Goal: Navigation & Orientation: Find specific page/section

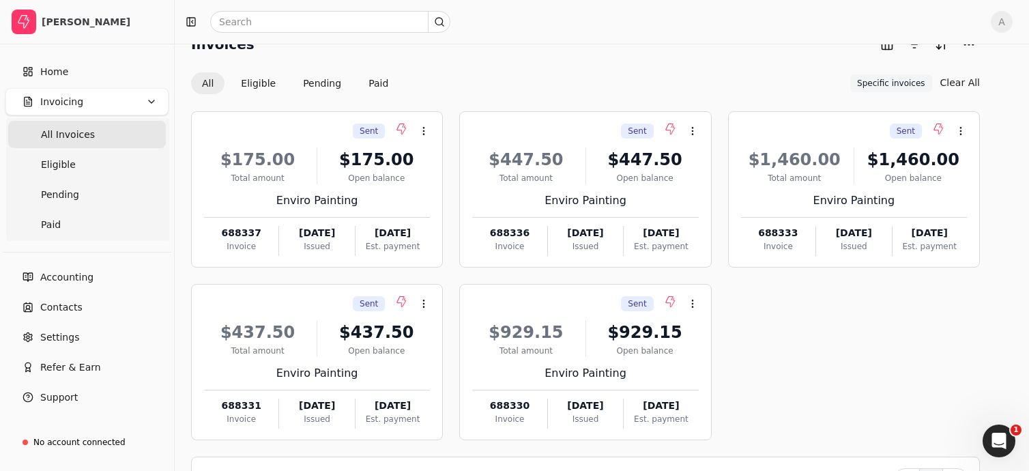
scroll to position [29, 0]
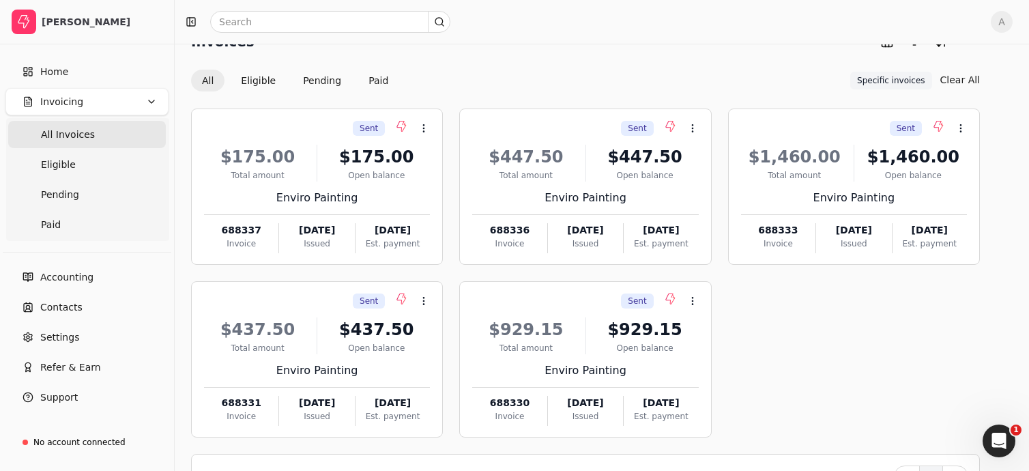
click at [80, 103] on button "Invoicing" at bounding box center [86, 101] width 163 height 27
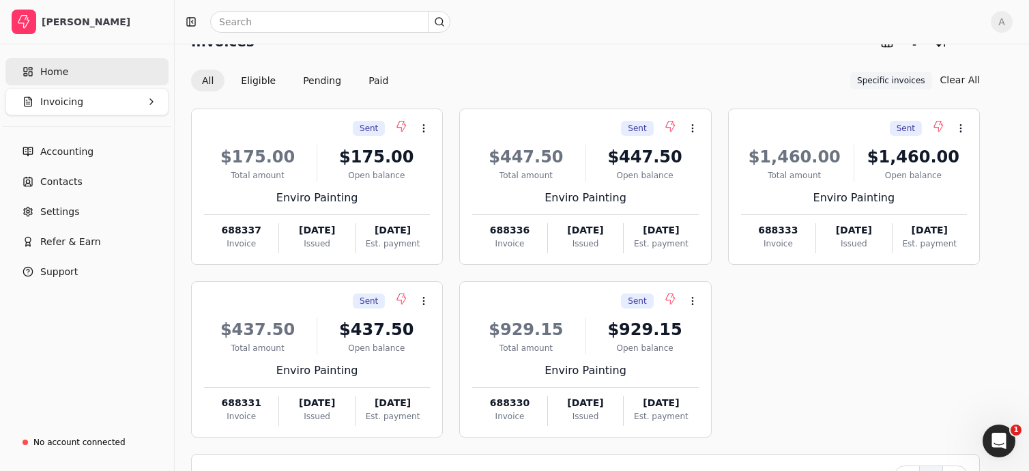
click at [58, 68] on span "Home" at bounding box center [54, 72] width 28 height 14
